Goal: Transaction & Acquisition: Register for event/course

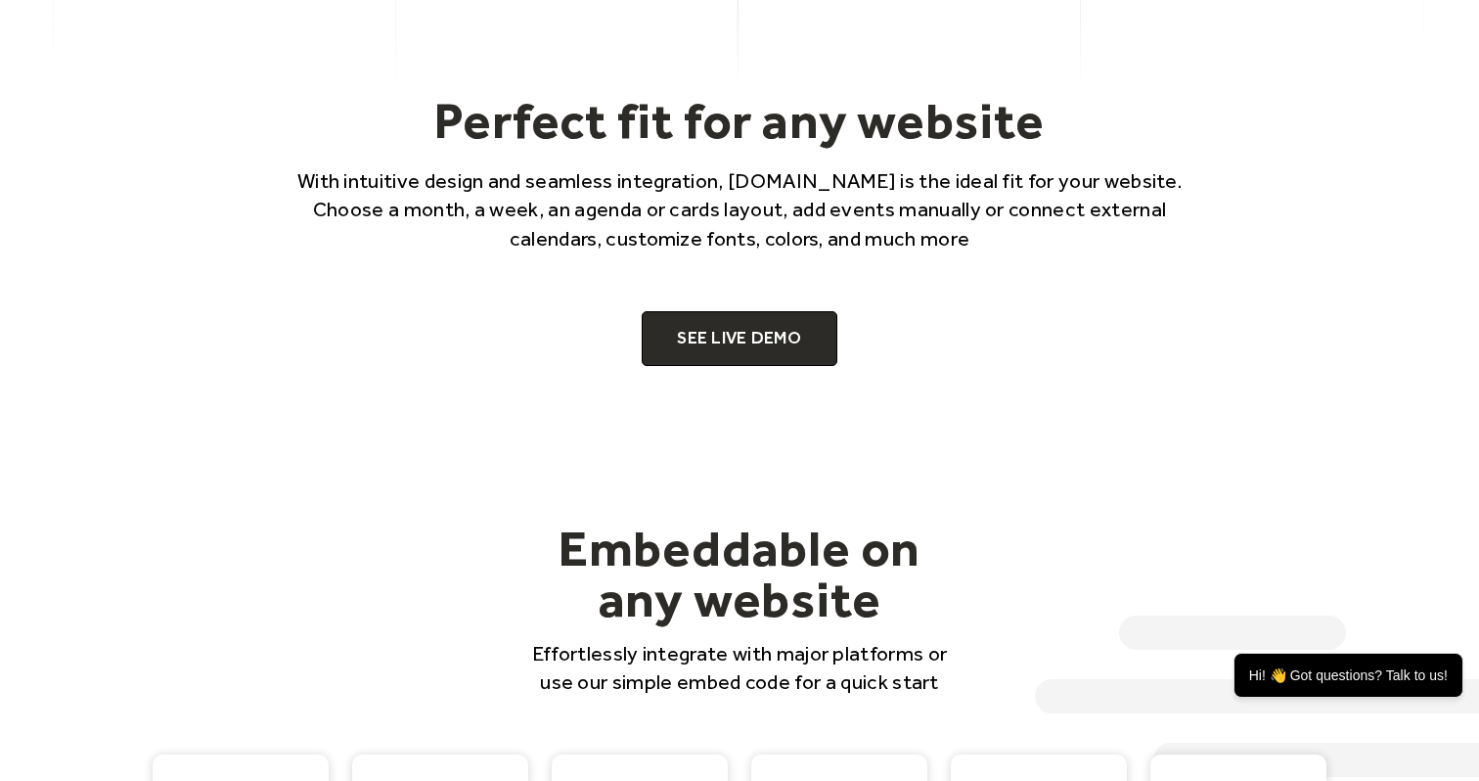
scroll to position [1201, 0]
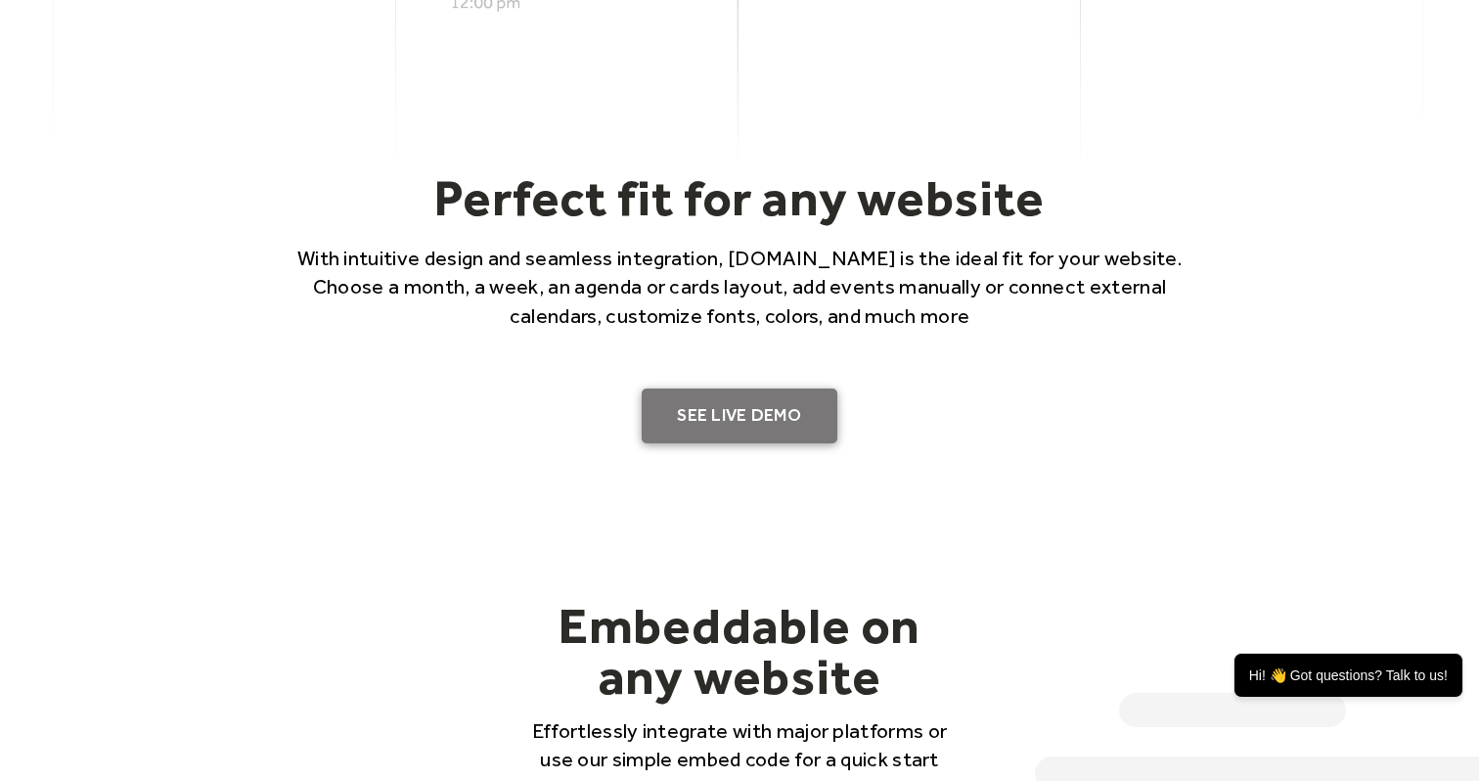
click at [727, 395] on link "SEE LIVE DEMO" at bounding box center [740, 415] width 196 height 55
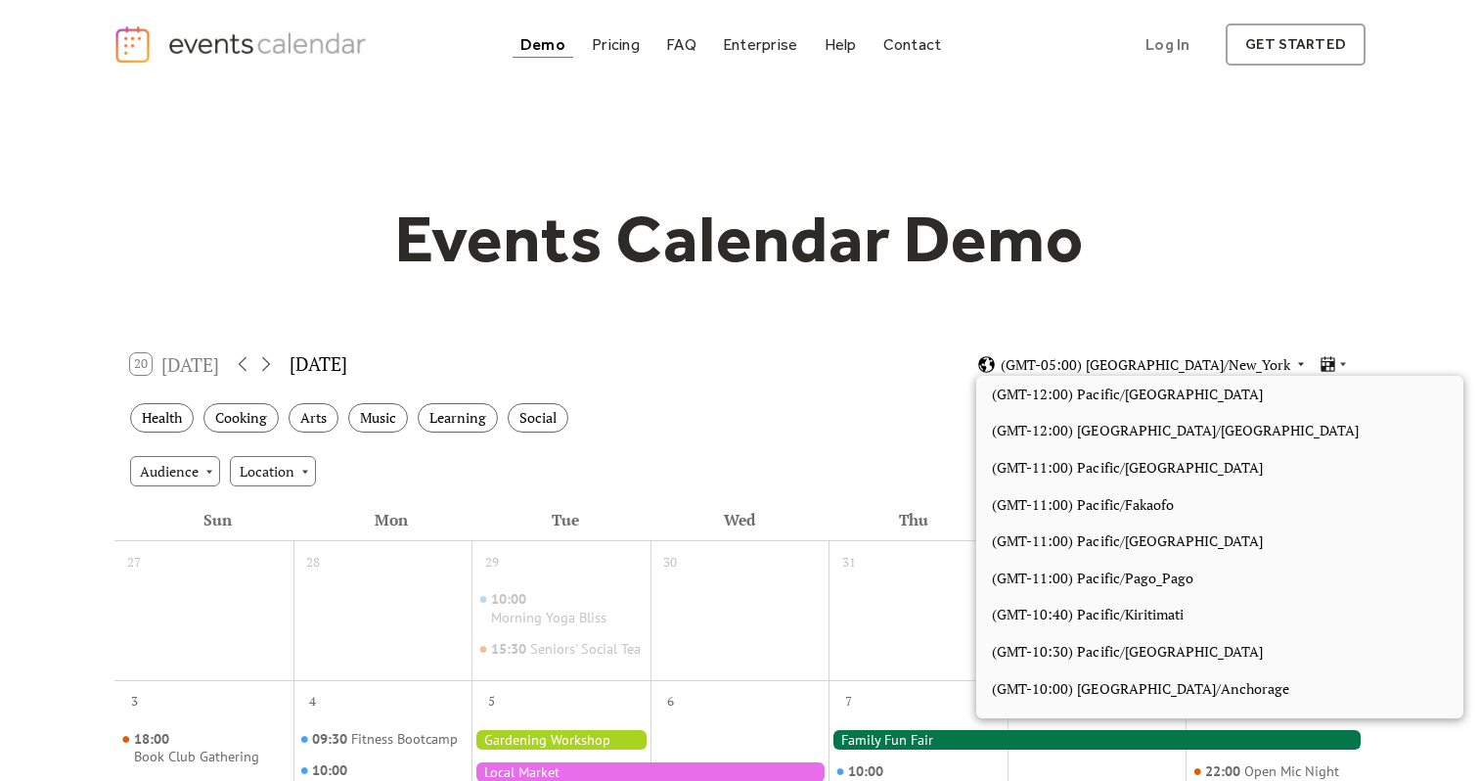
click at [1170, 365] on span "(GMT-05:00) America/New_York" at bounding box center [1146, 365] width 290 height 14
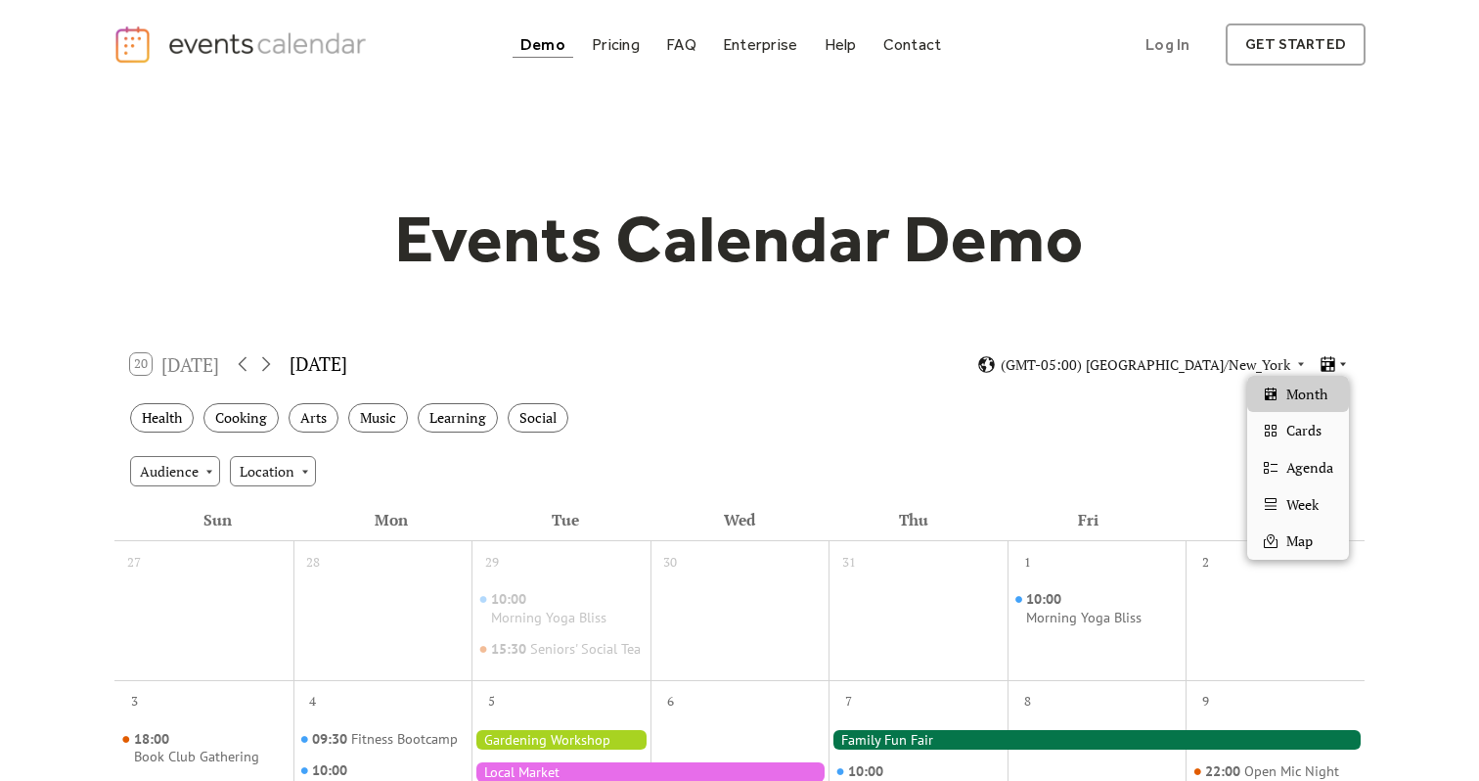
click at [1342, 363] on icon at bounding box center [1343, 365] width 6 height 4
click at [1323, 436] on div "Cards" at bounding box center [1298, 430] width 102 height 37
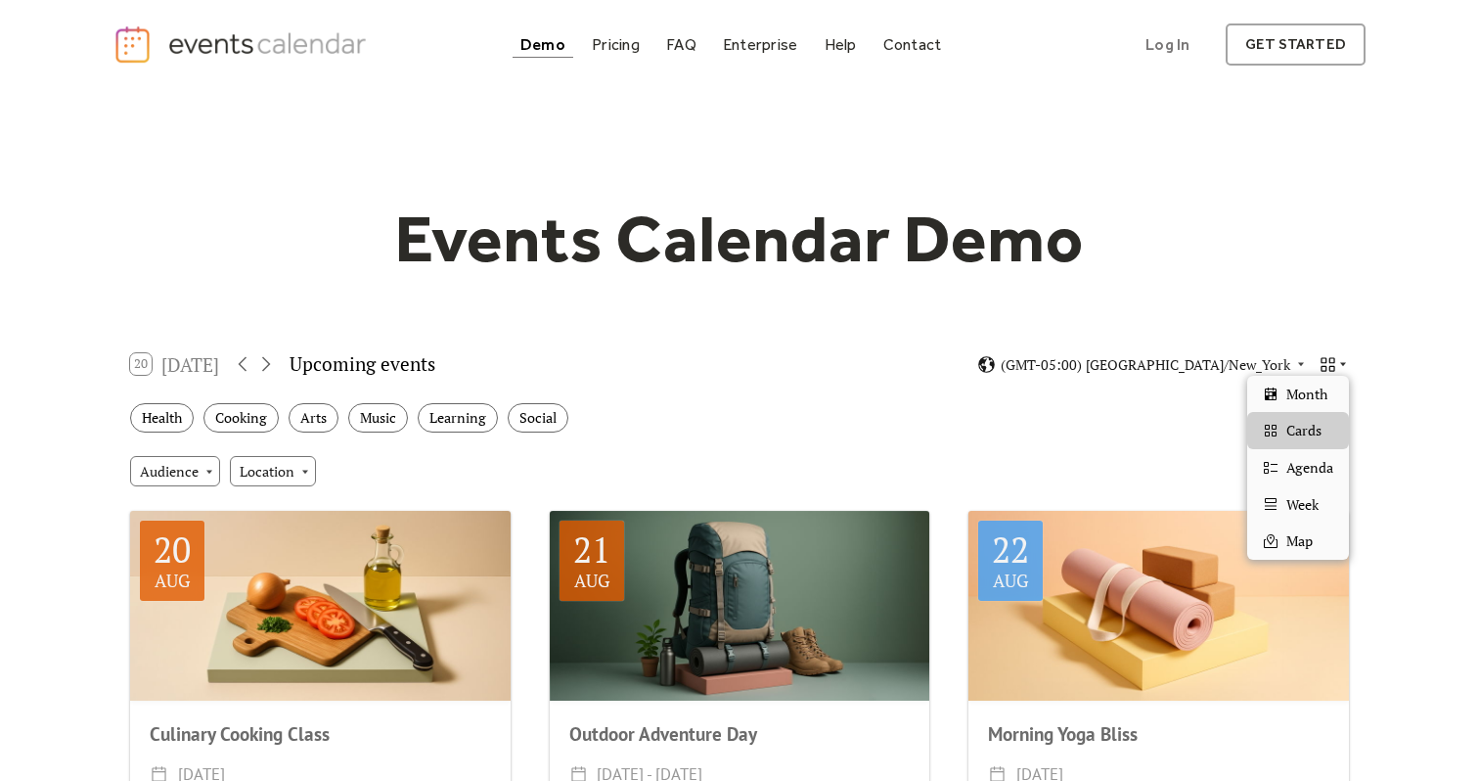
click at [1343, 366] on icon at bounding box center [1343, 364] width 12 height 12
click at [1332, 388] on div "Month" at bounding box center [1298, 394] width 102 height 37
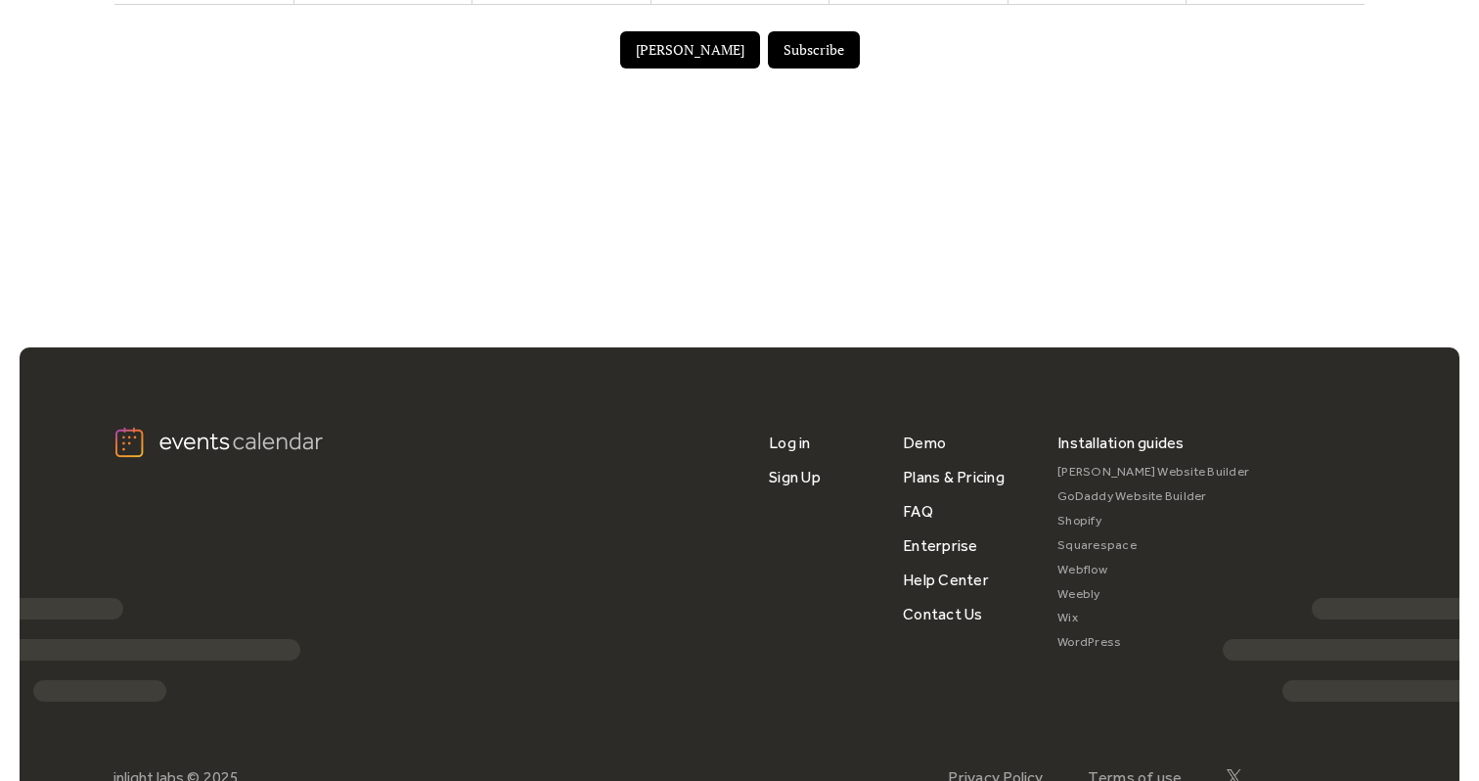
scroll to position [1495, 0]
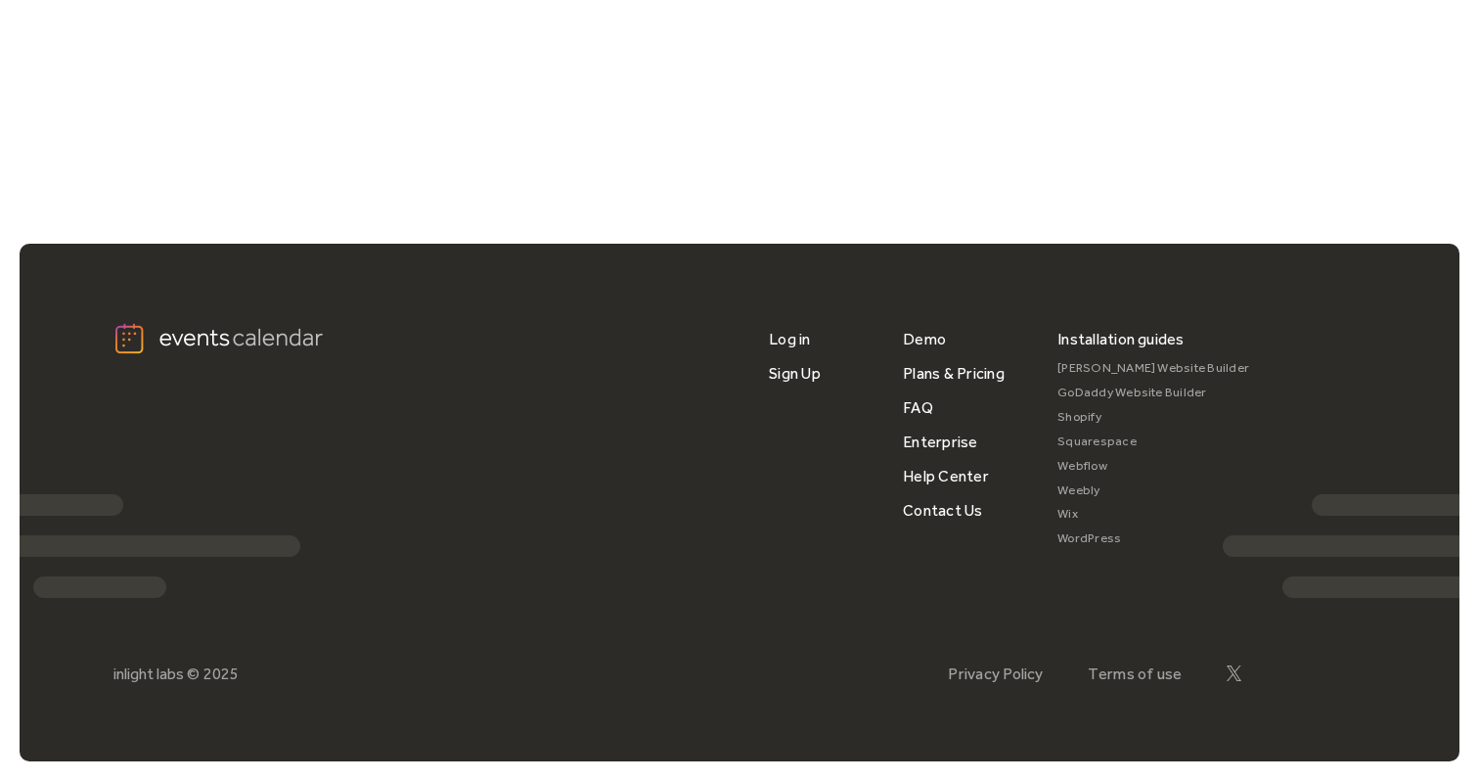
click at [1099, 458] on link "Webflow" at bounding box center [1153, 466] width 192 height 24
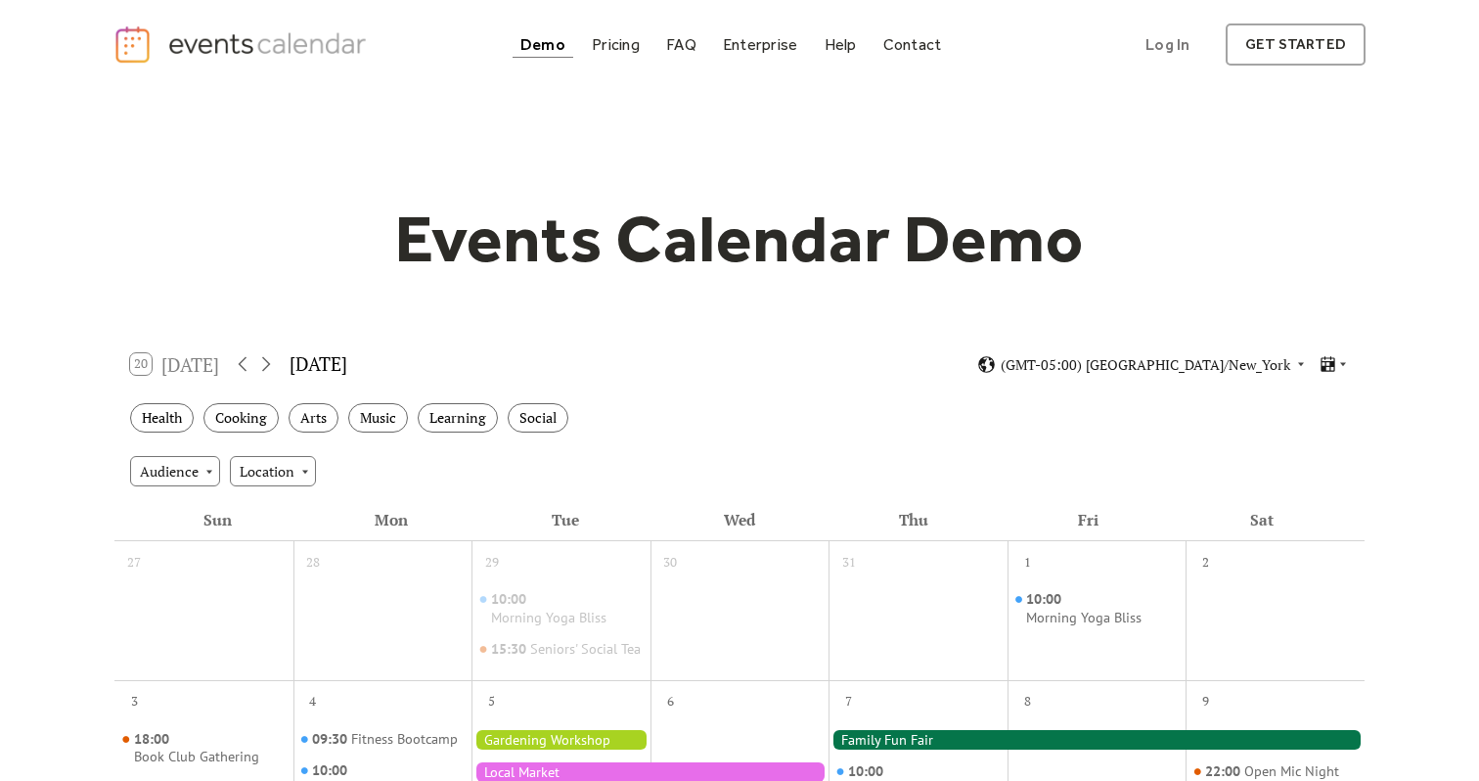
scroll to position [425, 0]
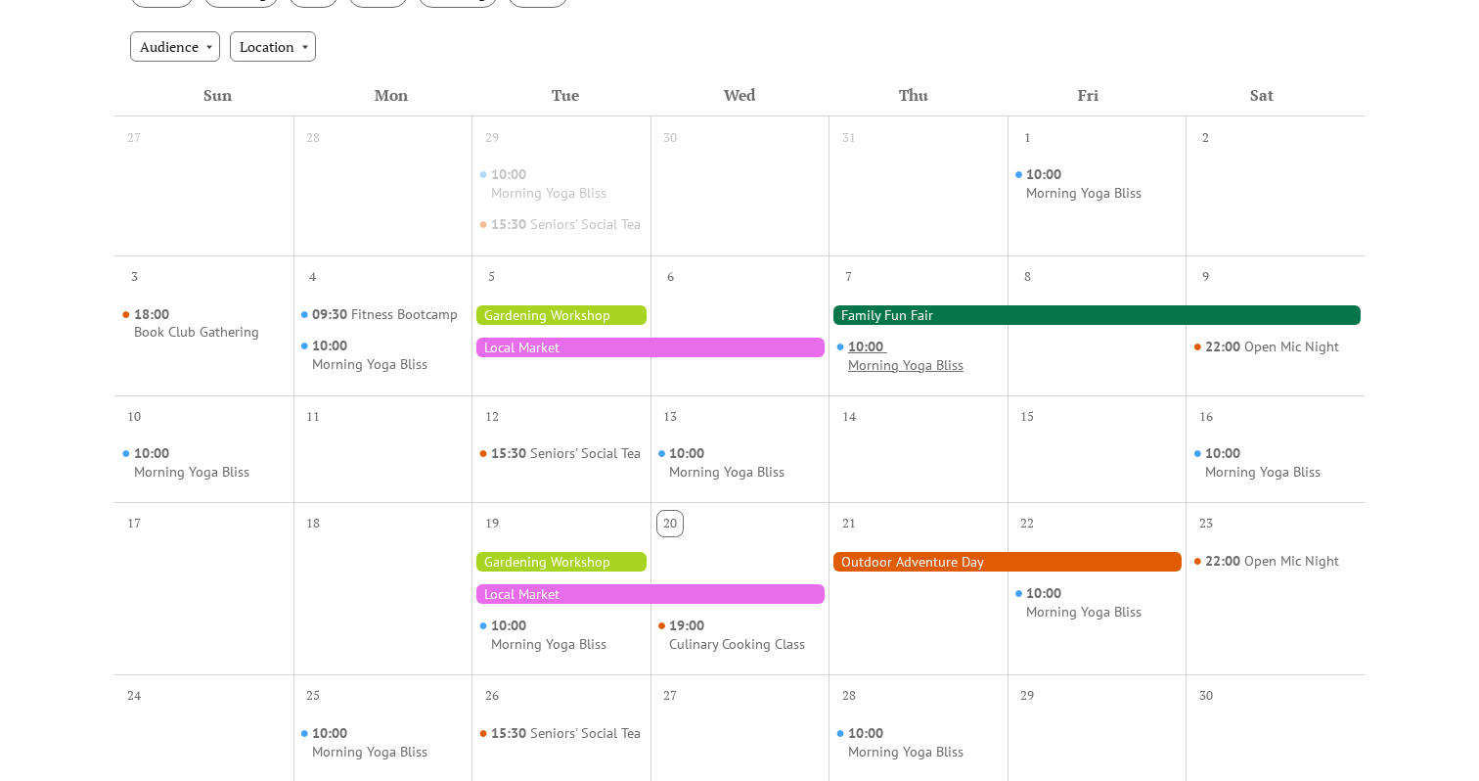
click at [891, 375] on div "Morning Yoga Bliss" at bounding box center [905, 365] width 115 height 19
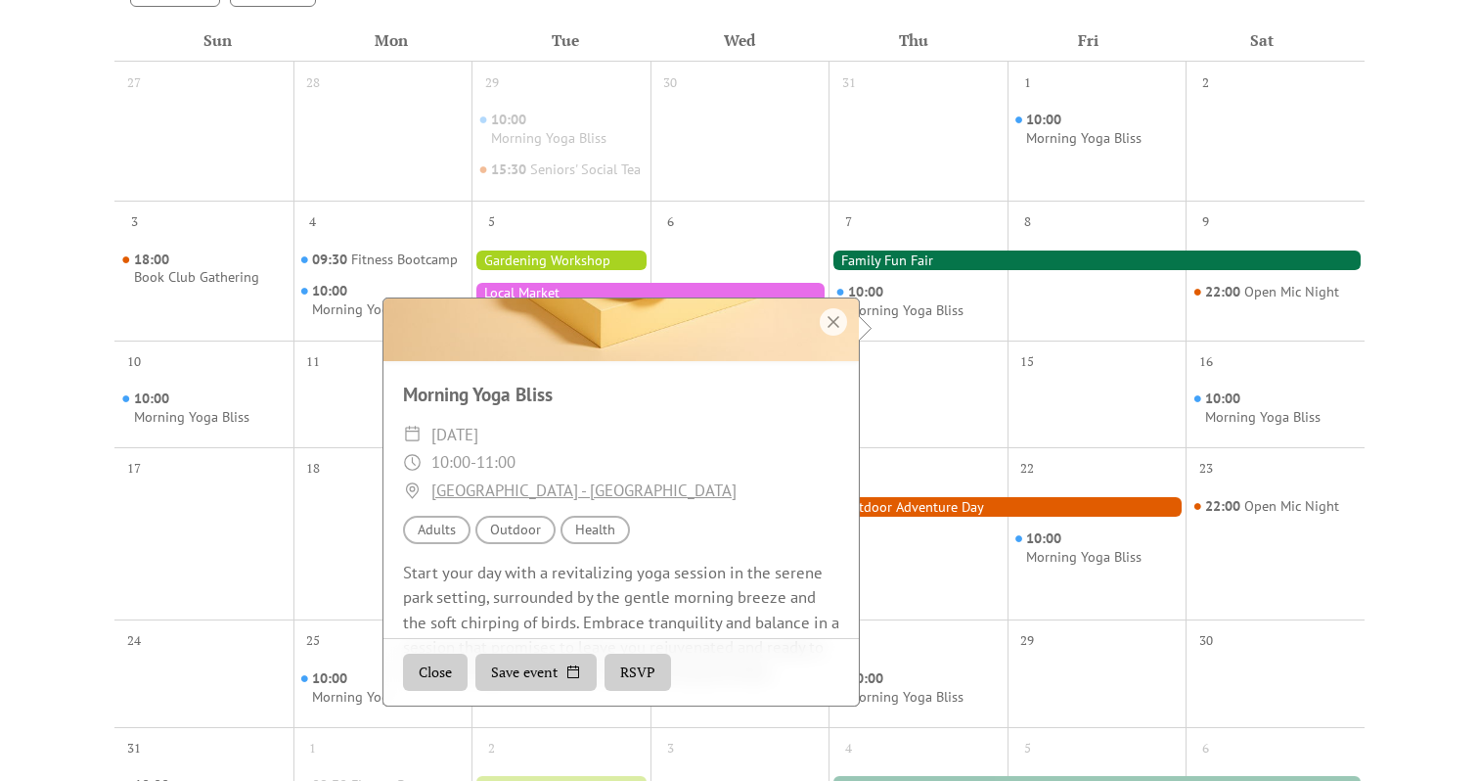
scroll to position [238, 0]
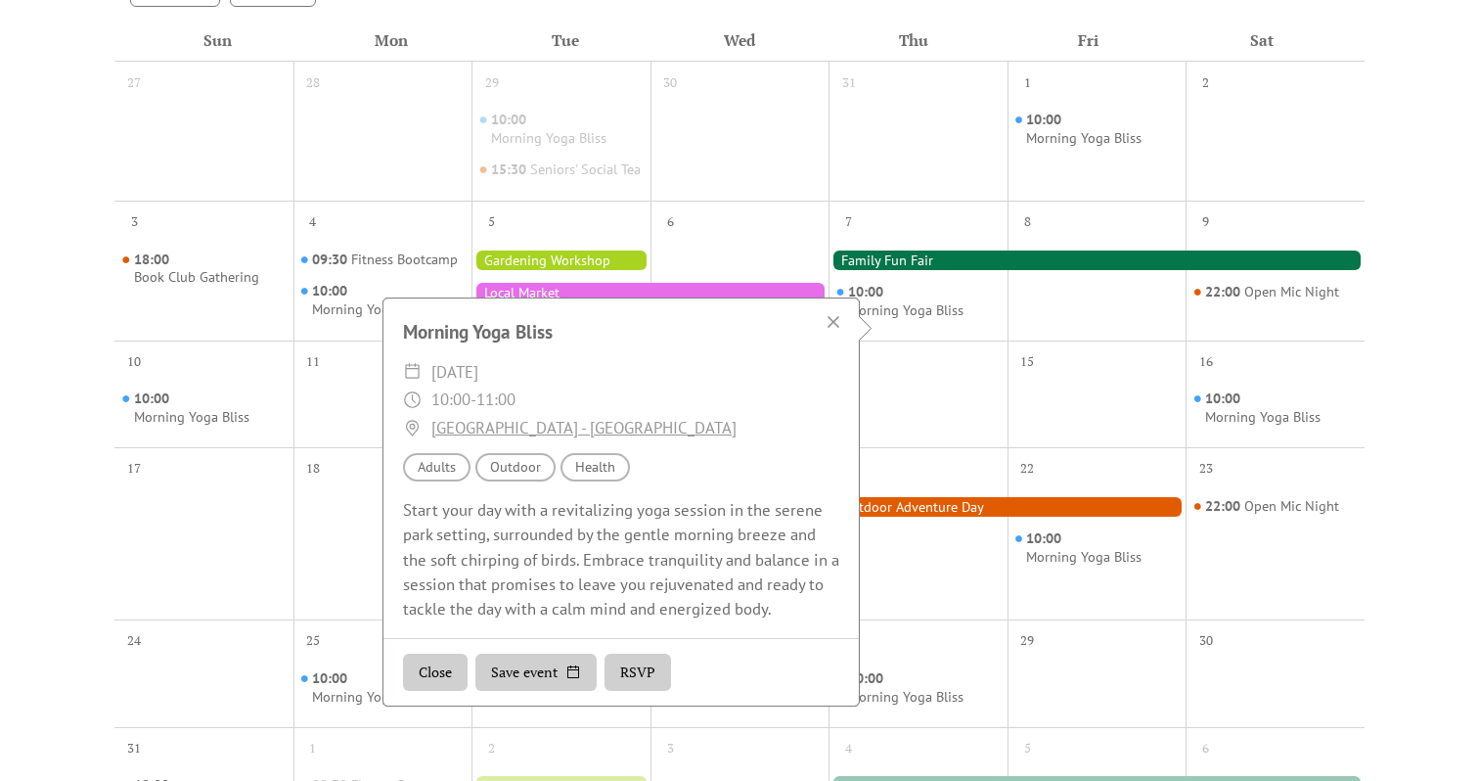
click at [559, 677] on button "Save event" at bounding box center [535, 671] width 121 height 37
click at [628, 677] on button "RSVP" at bounding box center [637, 671] width 67 height 37
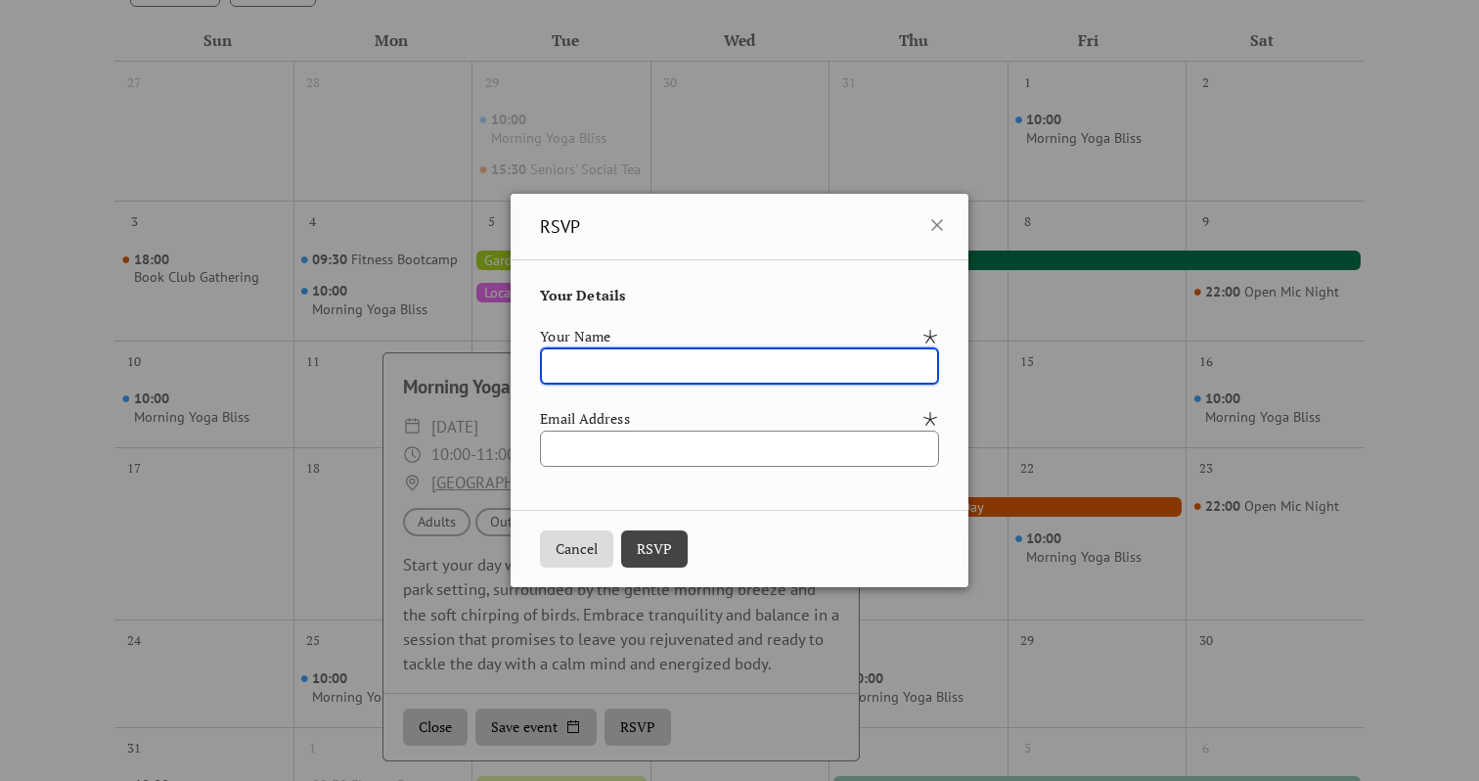
click at [549, 557] on button "Cancel" at bounding box center [576, 548] width 73 height 37
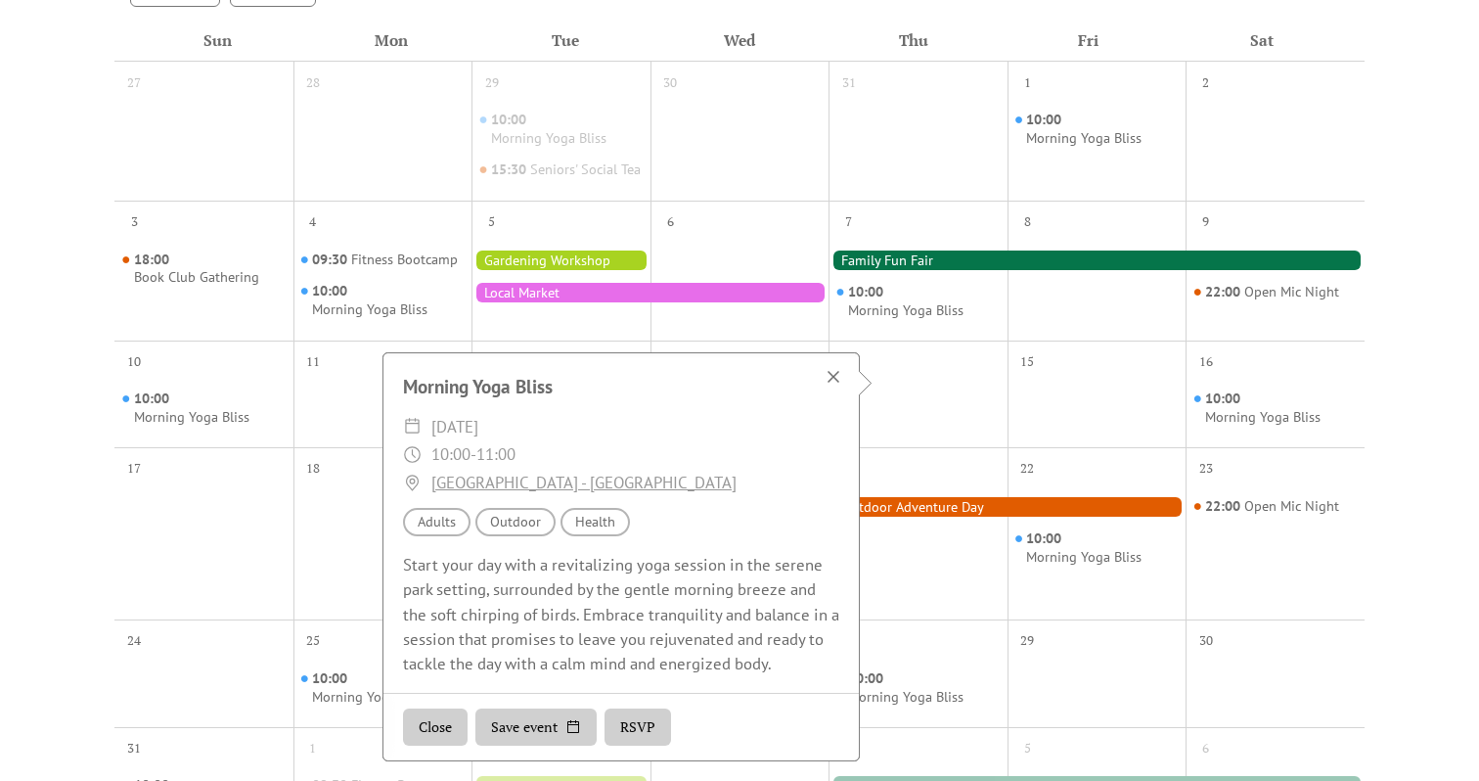
click at [836, 377] on div at bounding box center [833, 376] width 27 height 27
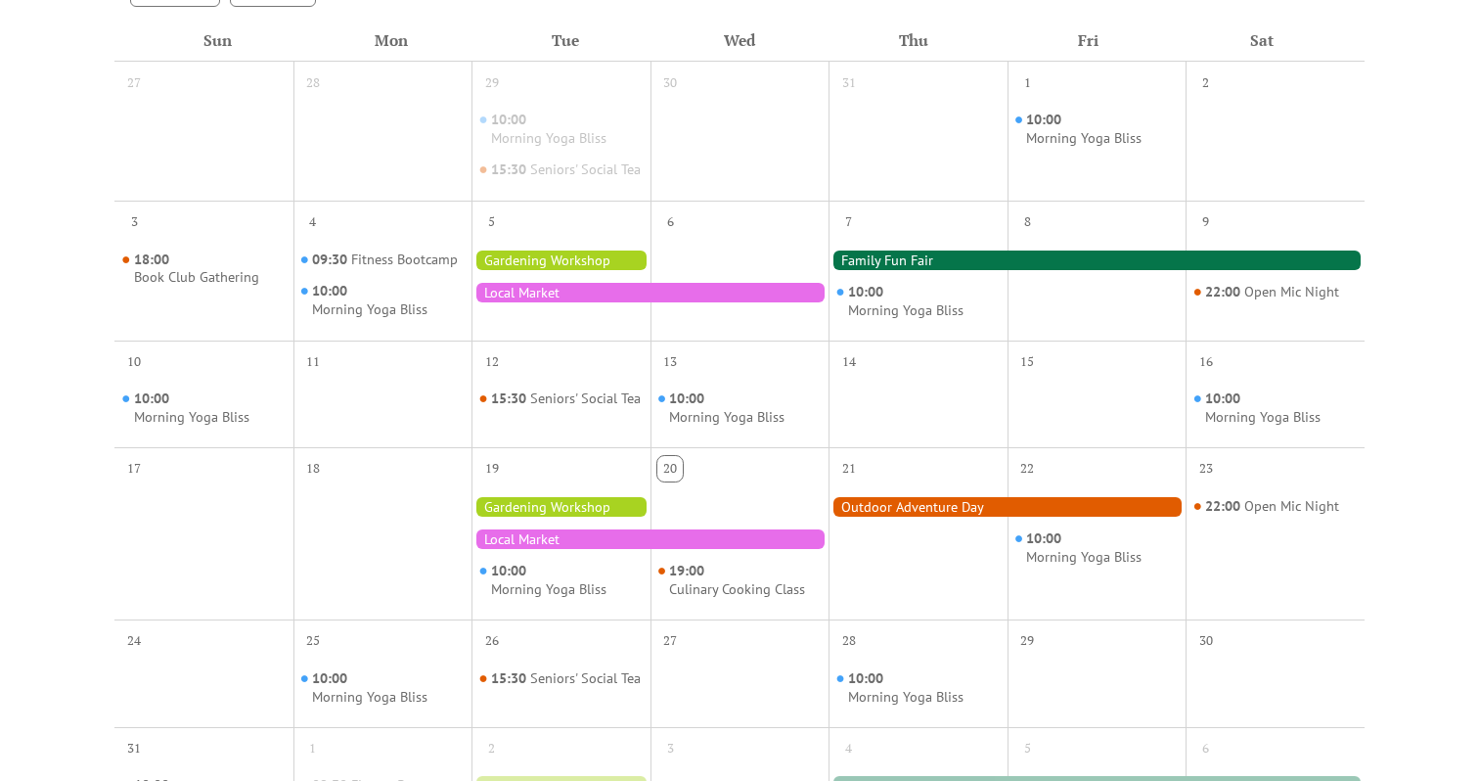
click at [867, 270] on div at bounding box center [1096, 260] width 536 height 20
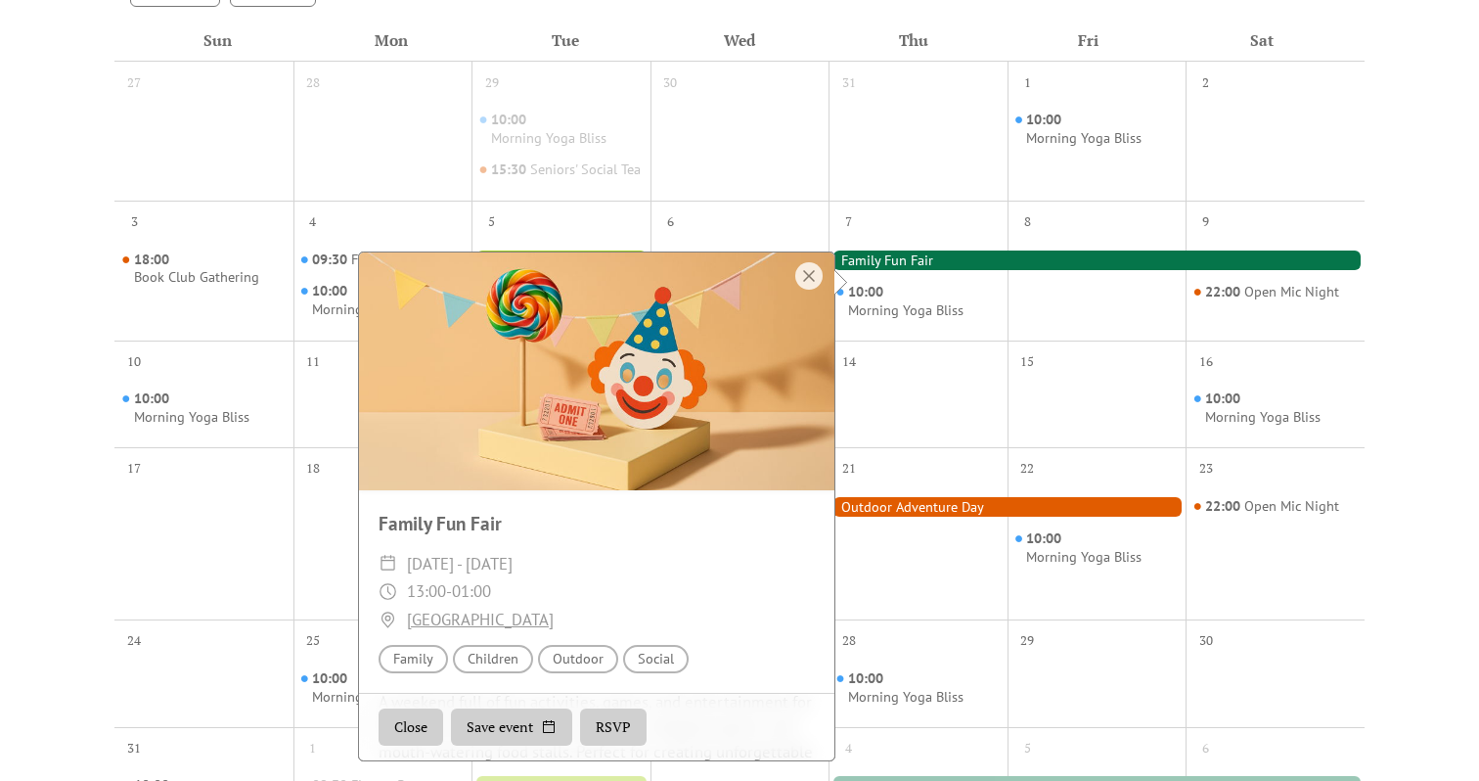
click at [867, 270] on div at bounding box center [1096, 260] width 536 height 20
click at [1019, 292] on div at bounding box center [1096, 286] width 179 height 94
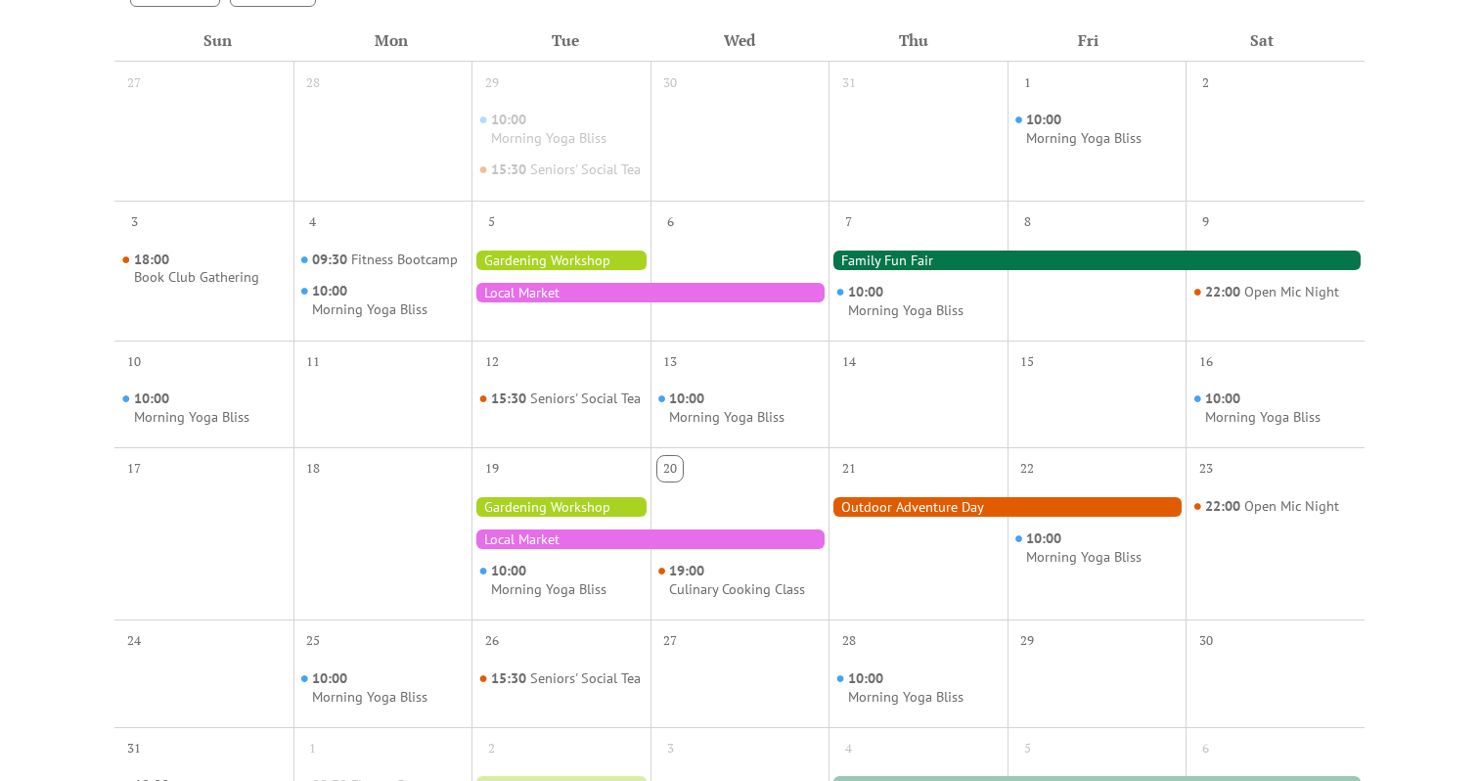
scroll to position [0, 0]
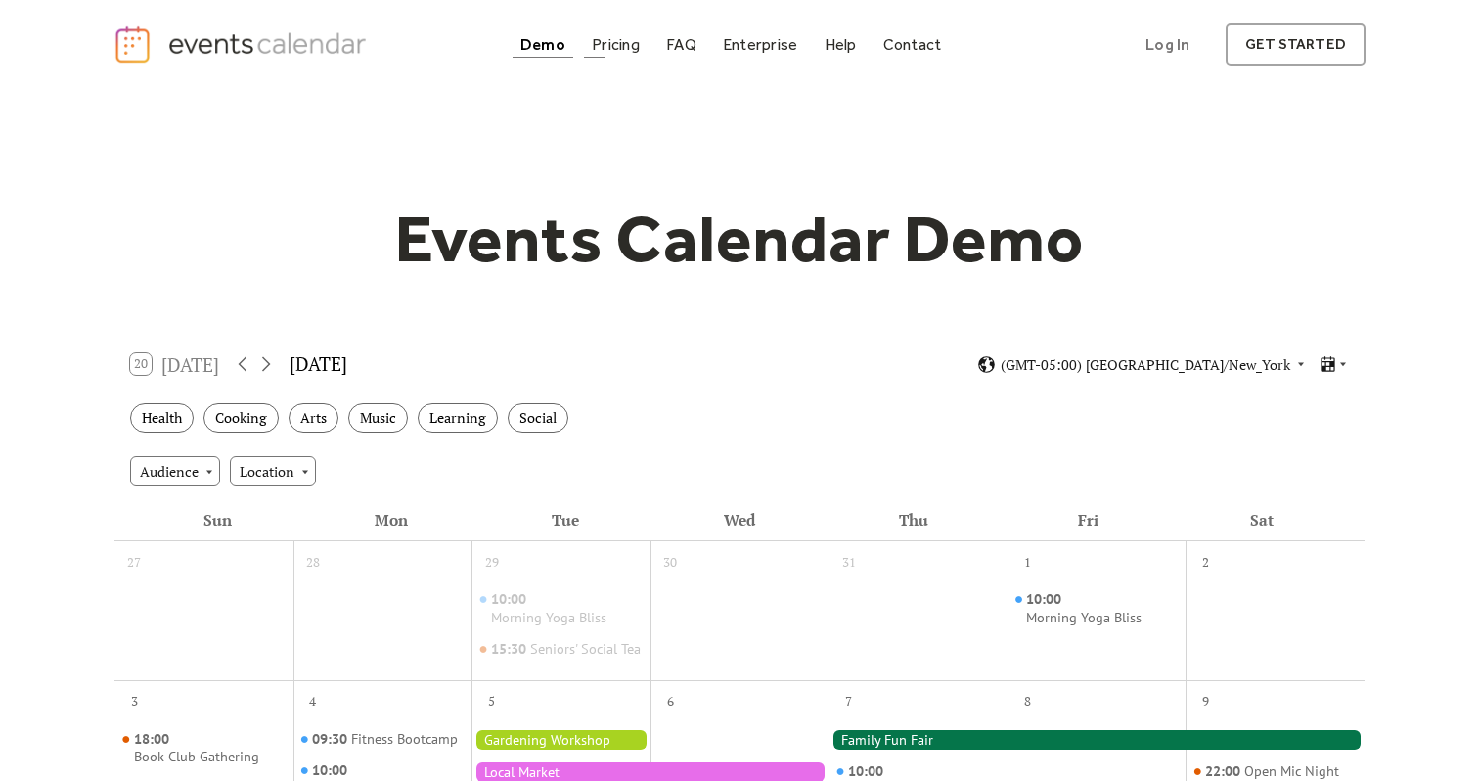
click at [539, 45] on div "Demo" at bounding box center [542, 44] width 45 height 11
click at [277, 61] on img "home" at bounding box center [242, 44] width 258 height 40
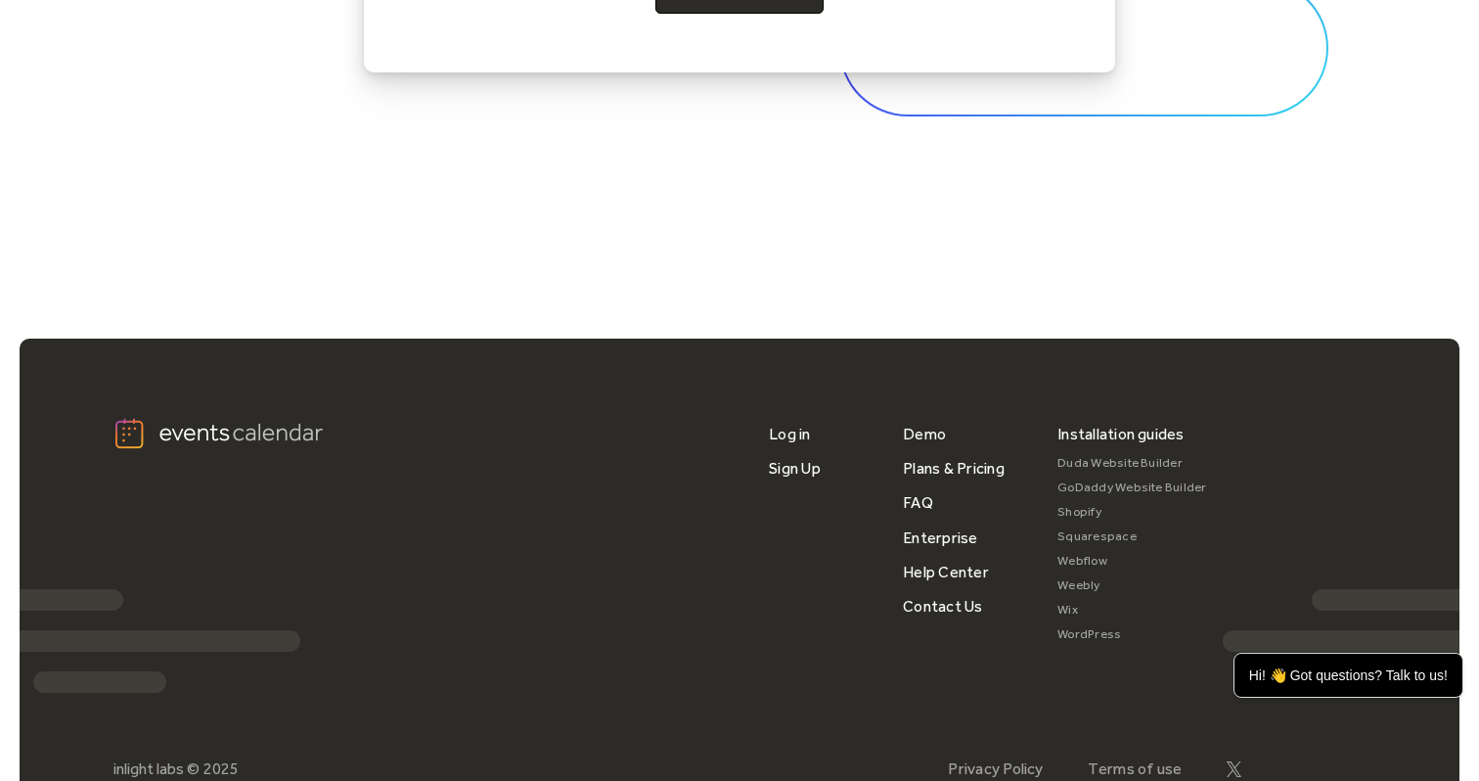
scroll to position [6522, 0]
